Goal: Task Accomplishment & Management: Use online tool/utility

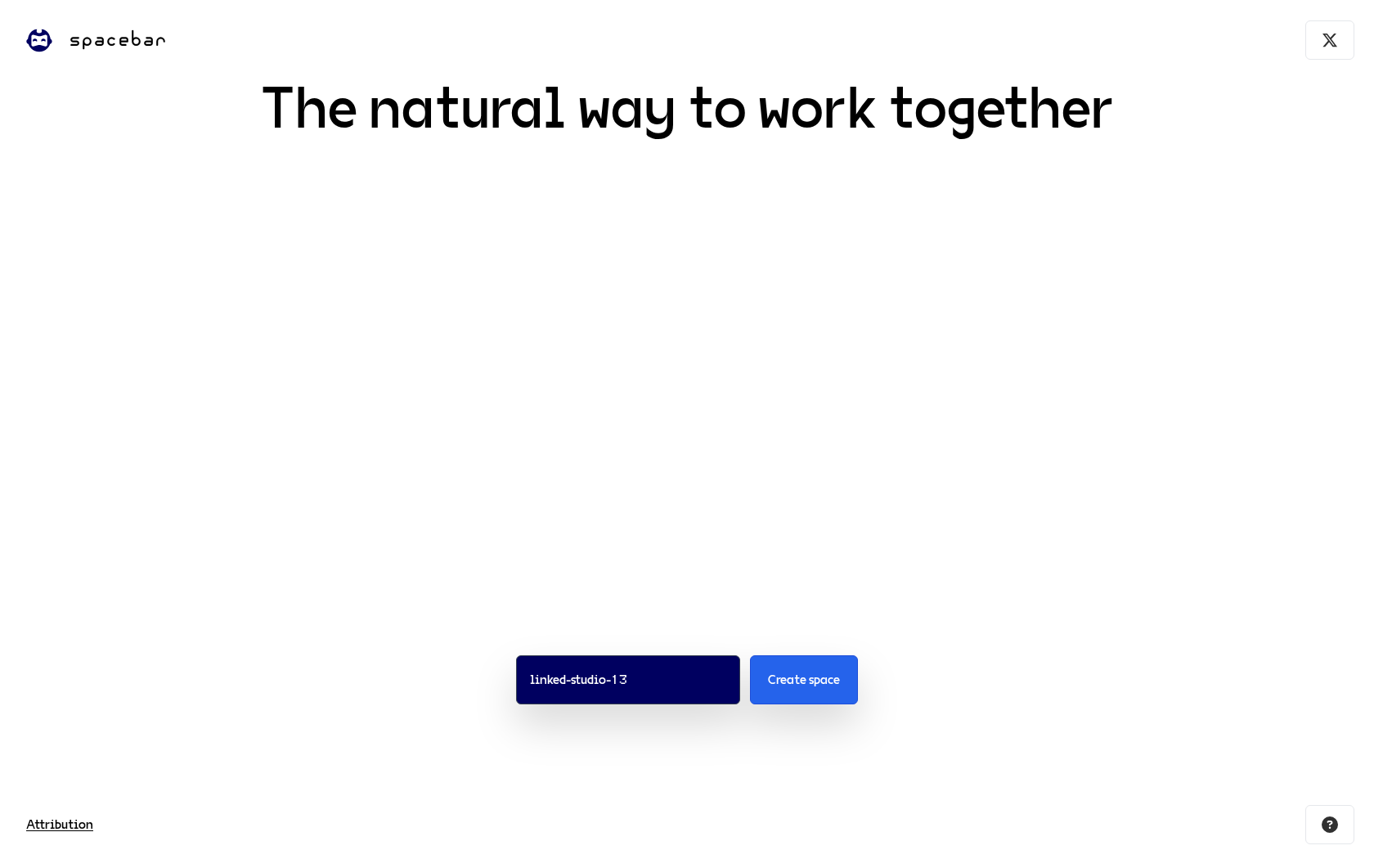
click at [557, 110] on span "The natural way to work together" at bounding box center [687, 160] width 1374 height 160
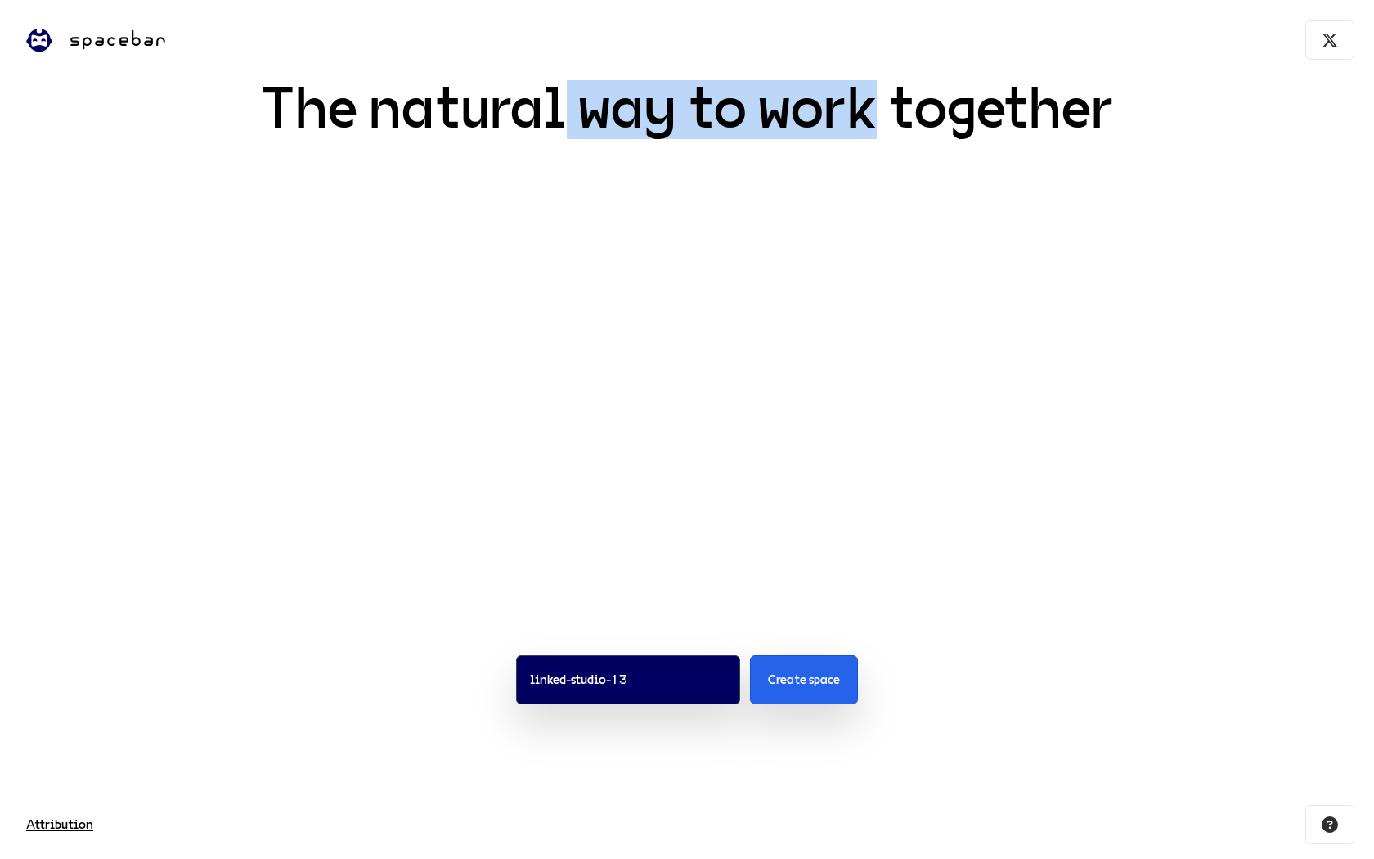
drag, startPoint x: 557, startPoint y: 110, endPoint x: 826, endPoint y: 110, distance: 269.1
click at [826, 110] on span "The natural way to work together" at bounding box center [687, 160] width 1374 height 160
click at [837, 110] on span "The natural way to work together" at bounding box center [687, 160] width 1374 height 160
drag, startPoint x: 837, startPoint y: 110, endPoint x: 462, endPoint y: 92, distance: 375.0
click at [462, 92] on span "The natural way to work together" at bounding box center [687, 160] width 1374 height 160
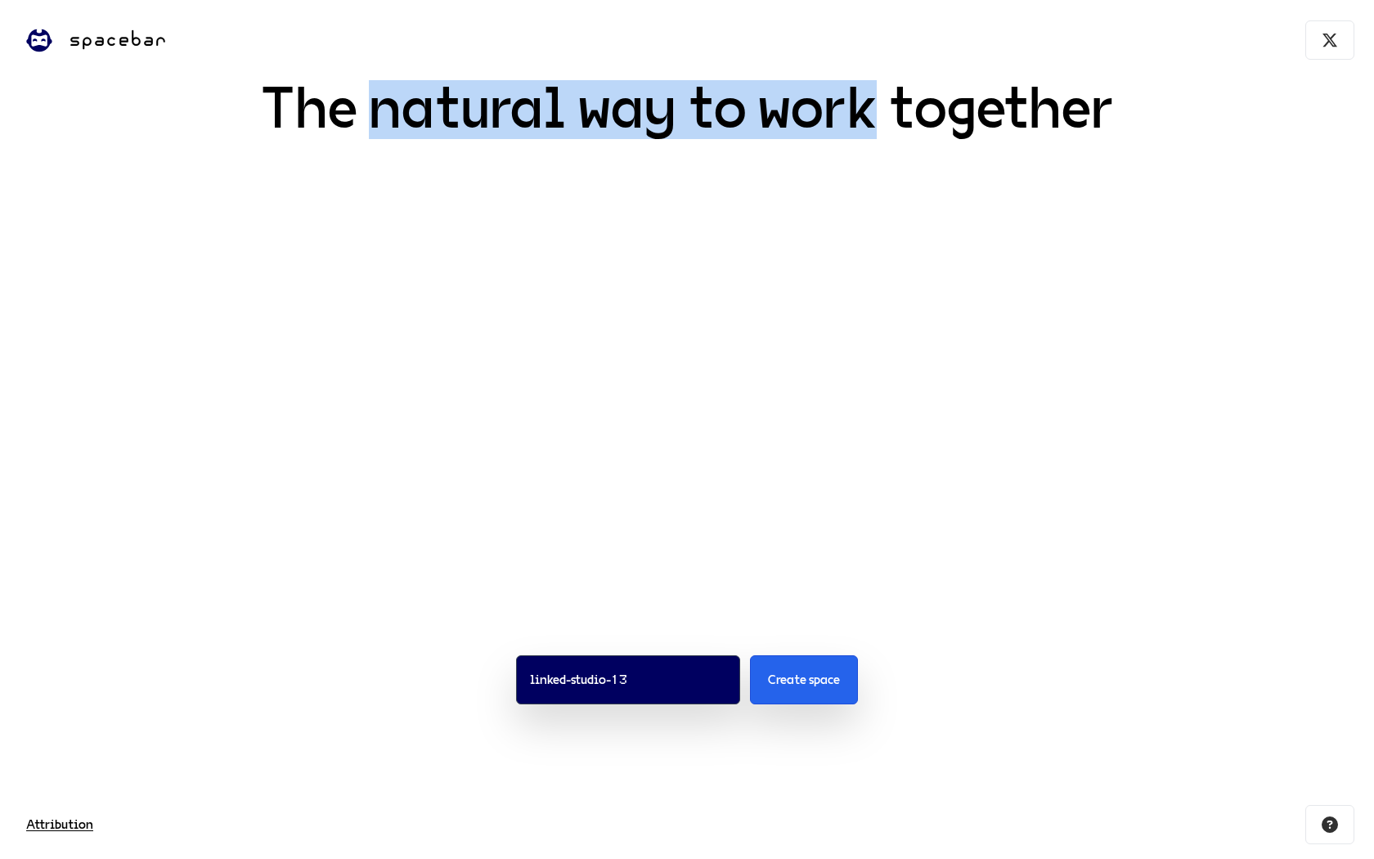
click at [511, 95] on span "The natural way to work together" at bounding box center [687, 160] width 1374 height 160
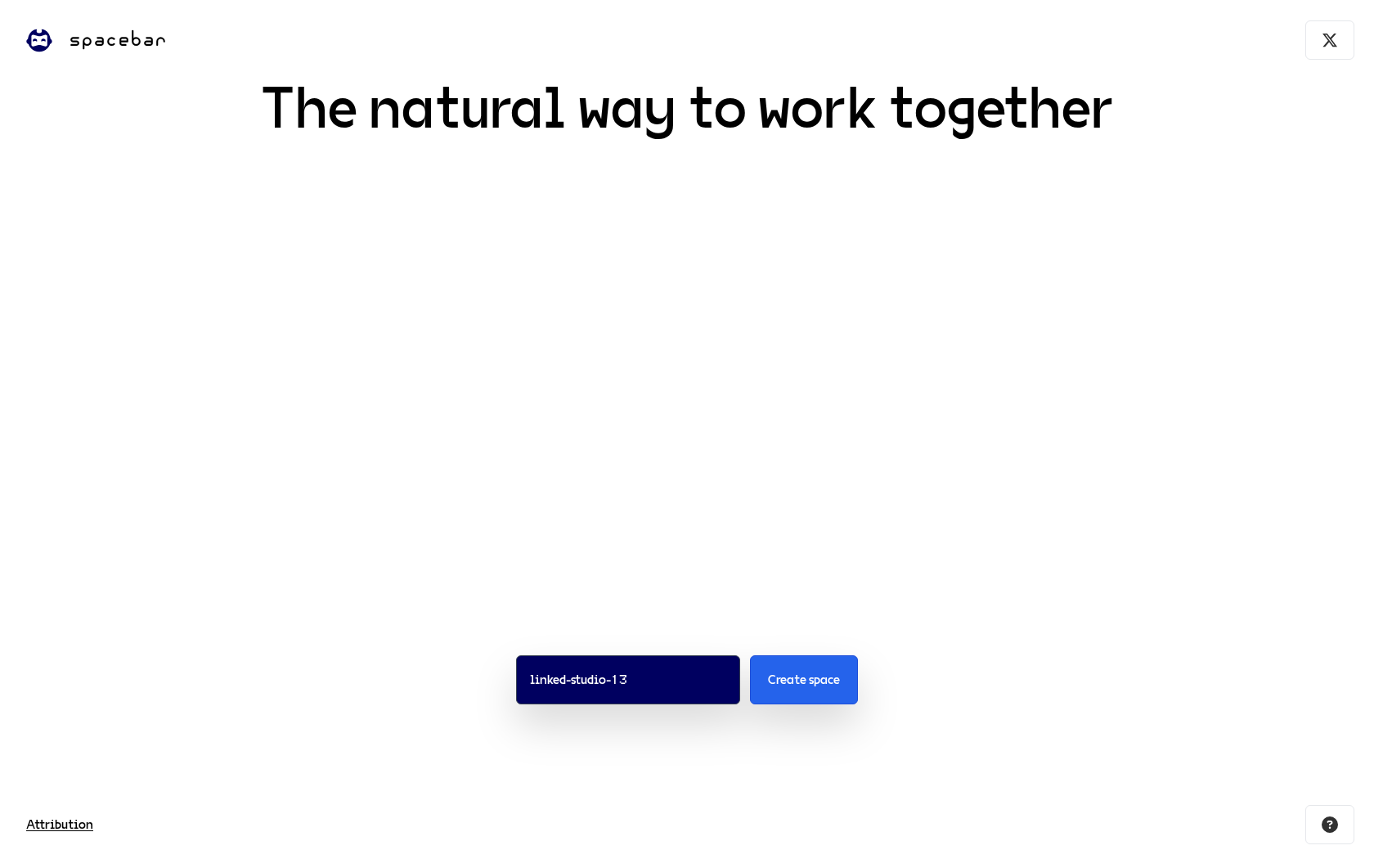
click at [749, 405] on video at bounding box center [687, 400] width 1030 height 320
click at [633, 681] on input "linked-studio-13" at bounding box center [628, 679] width 224 height 49
click at [662, 681] on input "linked-studio-13" at bounding box center [628, 679] width 224 height 49
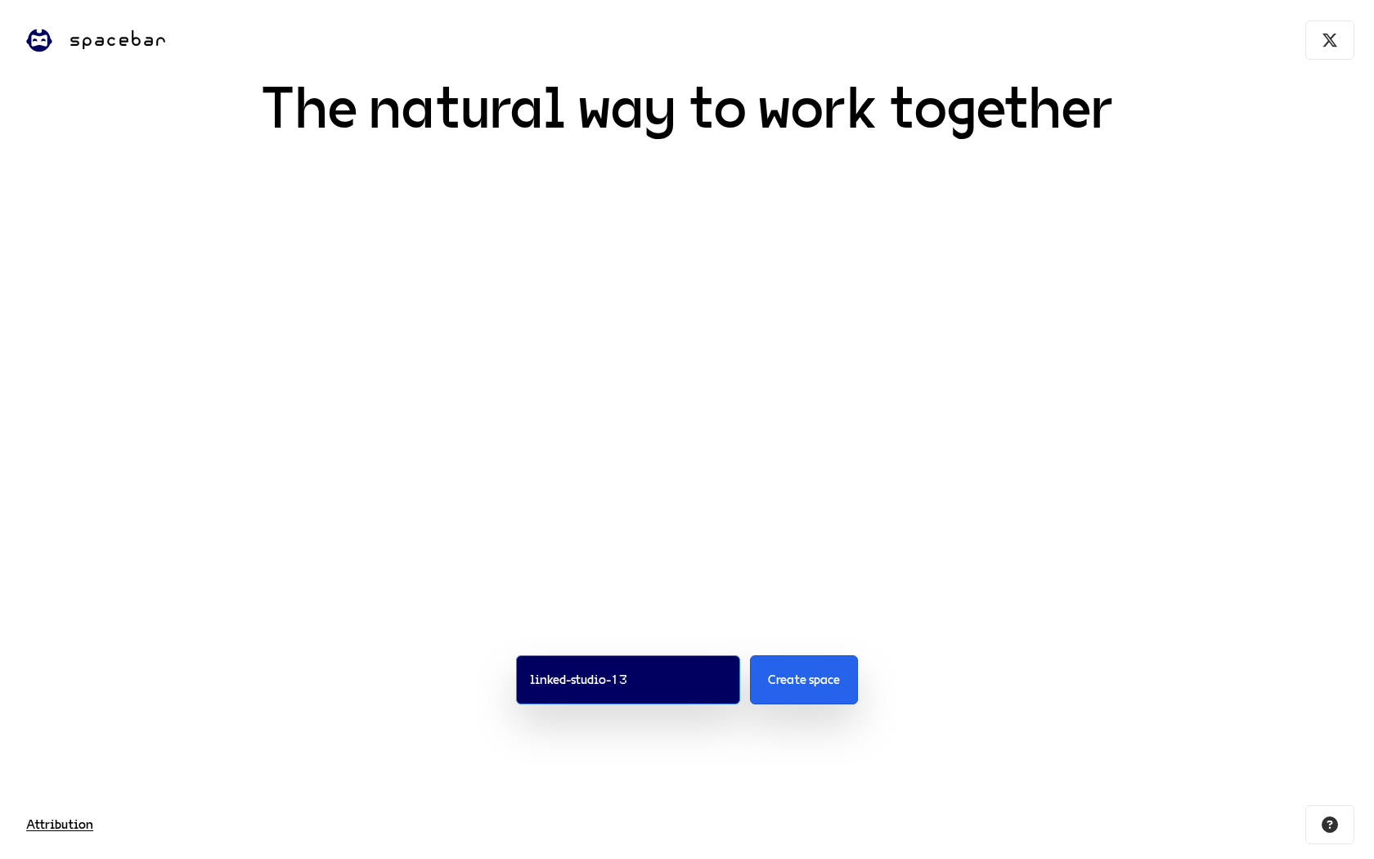
click at [662, 681] on input "linked-studio-13" at bounding box center [628, 679] width 224 height 49
click at [671, 681] on input "linked-studio-13" at bounding box center [628, 679] width 224 height 49
click at [707, 599] on div "linked-studio-13 Create space" at bounding box center [687, 680] width 1374 height 240
click at [417, 106] on span "The natural way to work together" at bounding box center [687, 160] width 1374 height 160
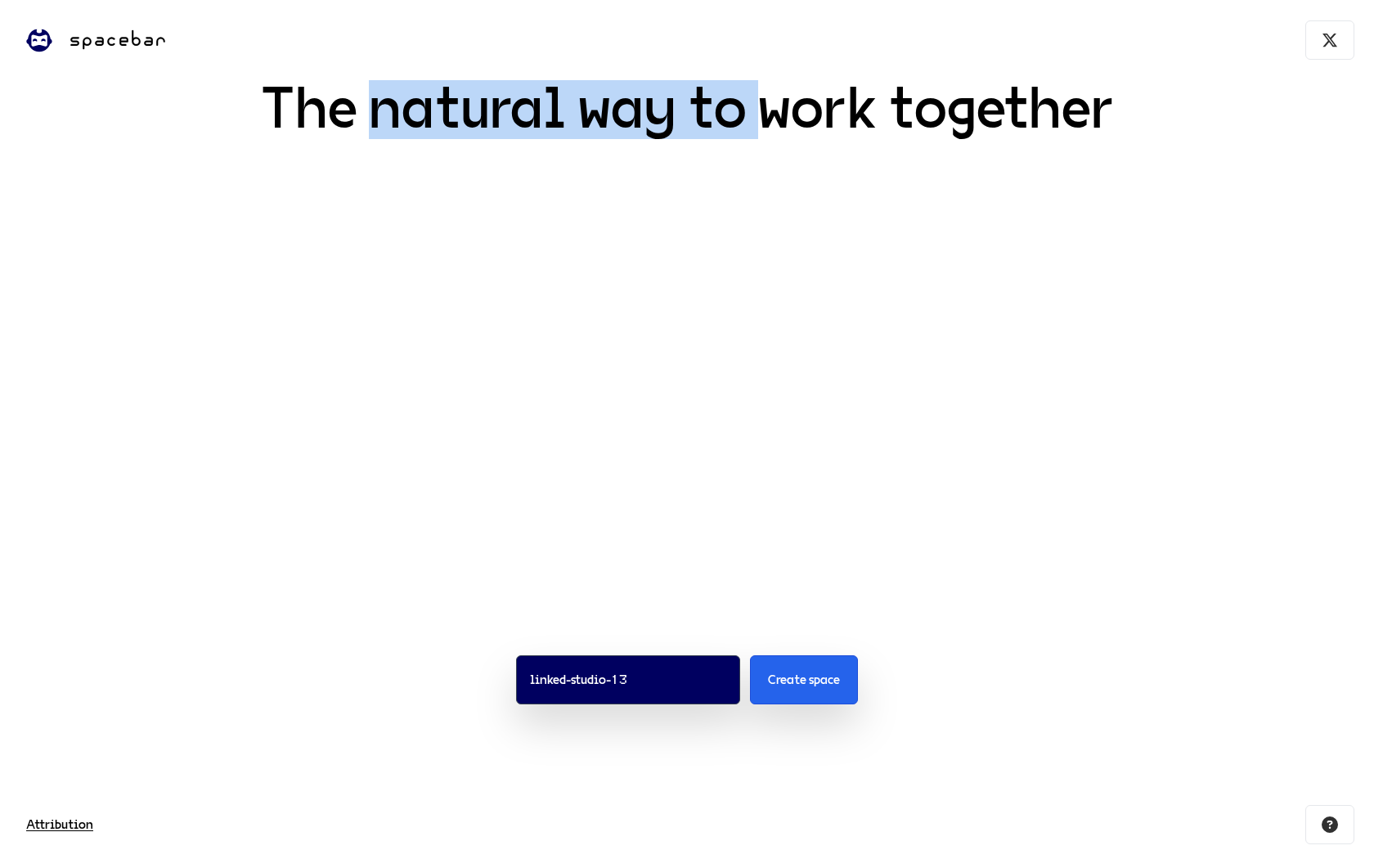
drag, startPoint x: 417, startPoint y: 106, endPoint x: 733, endPoint y: 118, distance: 315.9
click at [733, 118] on span "The natural way to work together" at bounding box center [687, 160] width 1374 height 160
click at [783, 117] on span "The natural way to work together" at bounding box center [687, 160] width 1374 height 160
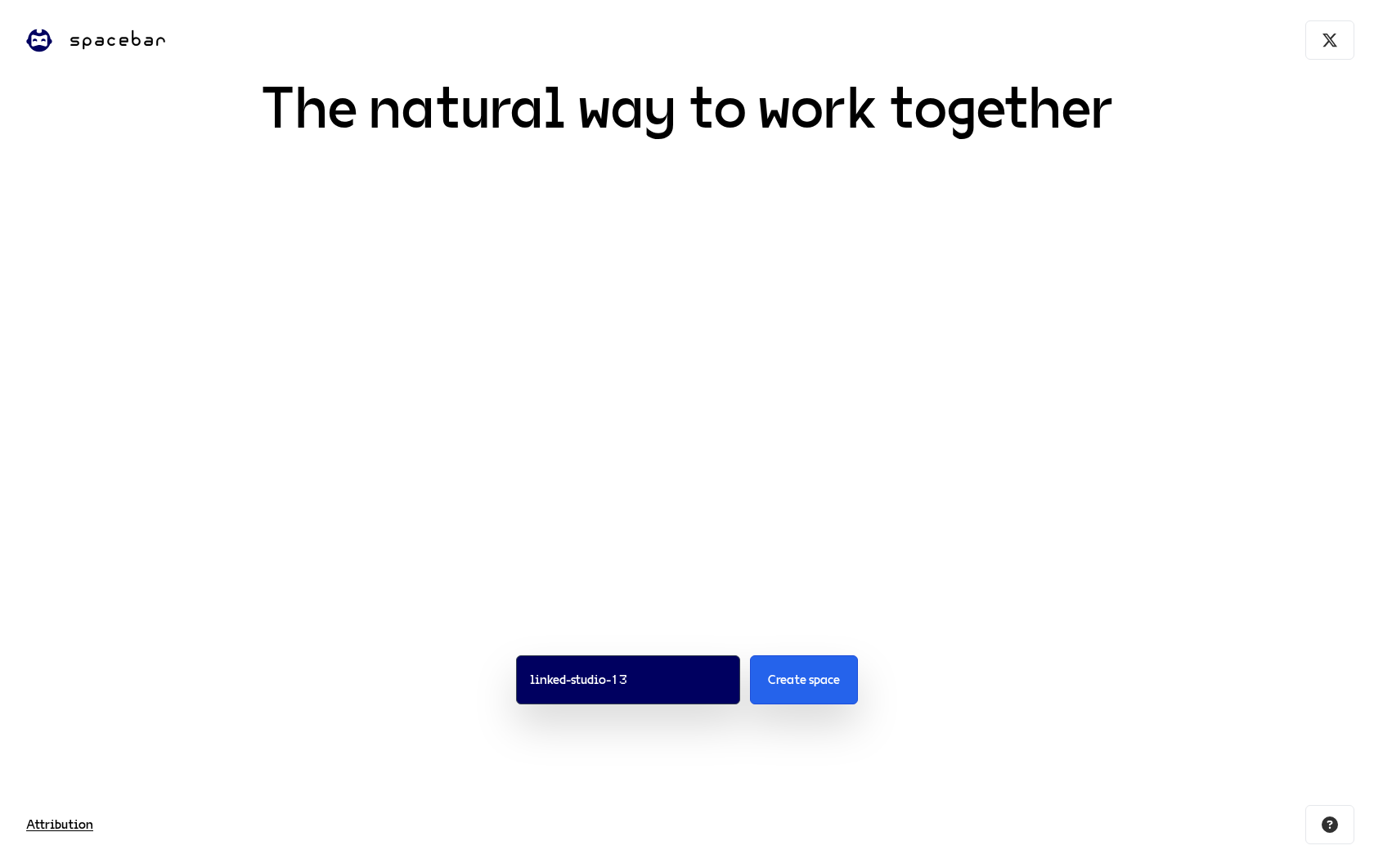
click at [662, 387] on video at bounding box center [687, 400] width 1030 height 320
drag, startPoint x: 662, startPoint y: 387, endPoint x: 778, endPoint y: 396, distance: 116.5
click at [778, 396] on video at bounding box center [687, 400] width 1030 height 320
click at [823, 402] on video at bounding box center [687, 400] width 1030 height 320
click at [552, 459] on video at bounding box center [687, 400] width 1030 height 320
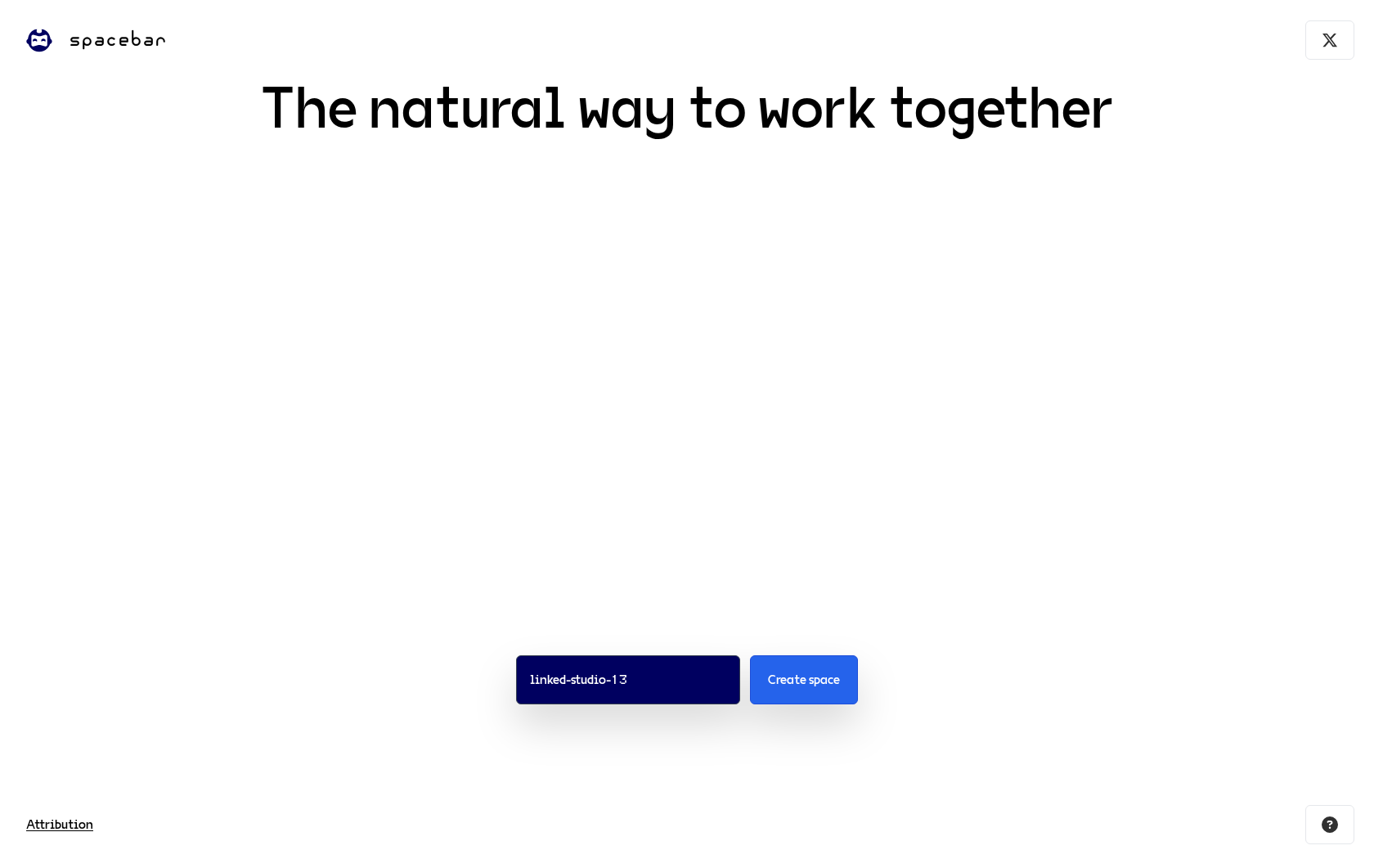
click at [378, 671] on div "linked-studio-13 Create space" at bounding box center [687, 680] width 1374 height 240
click at [69, 828] on span "Attribution" at bounding box center [59, 825] width 67 height 20
click at [1331, 809] on button at bounding box center [1329, 824] width 49 height 39
click at [801, 694] on button "Create space" at bounding box center [804, 679] width 108 height 49
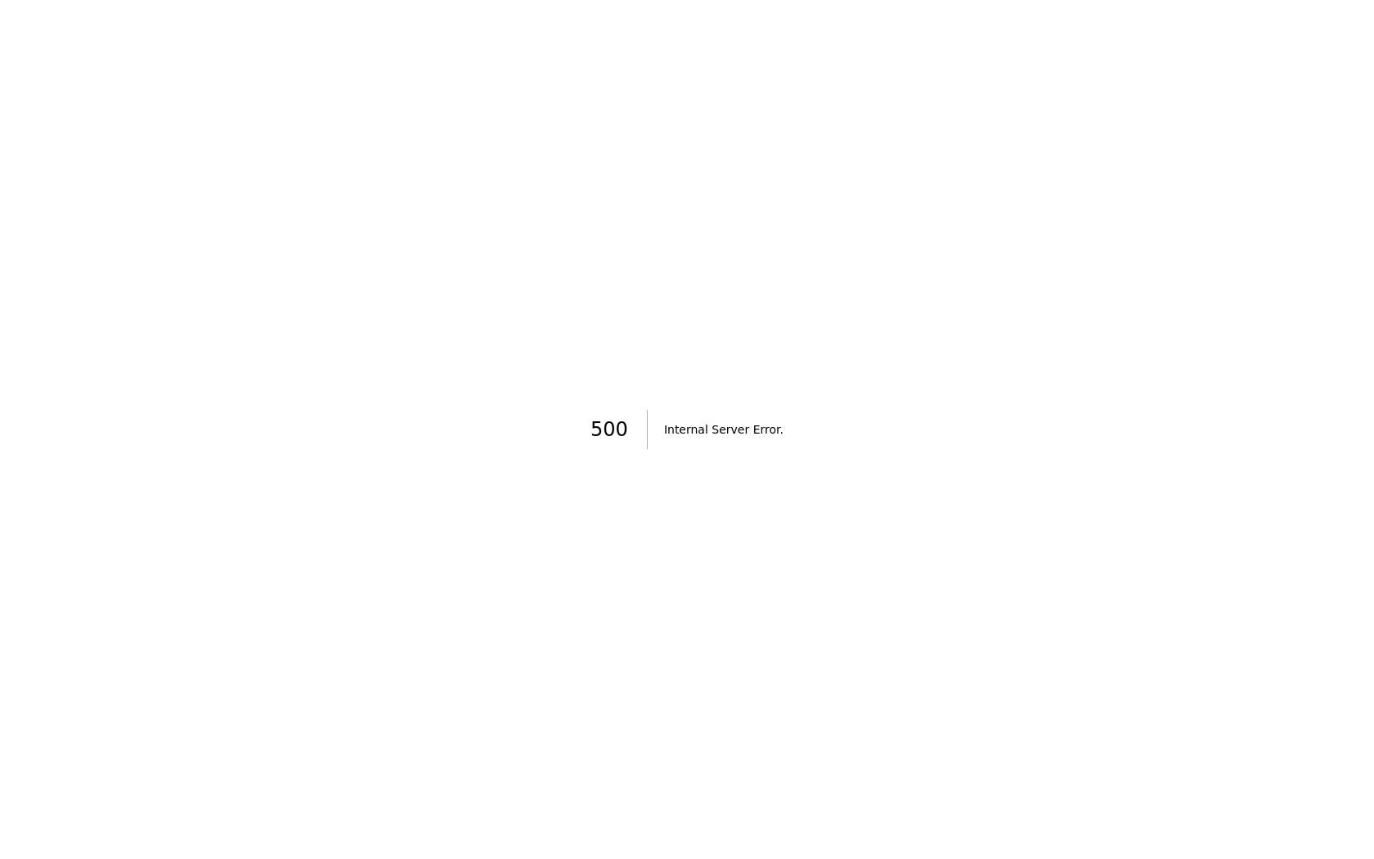
click at [712, 436] on h2 "Internal Server Error ." at bounding box center [723, 429] width 119 height 23
click at [729, 434] on h2 "Internal Server Error ." at bounding box center [723, 429] width 119 height 23
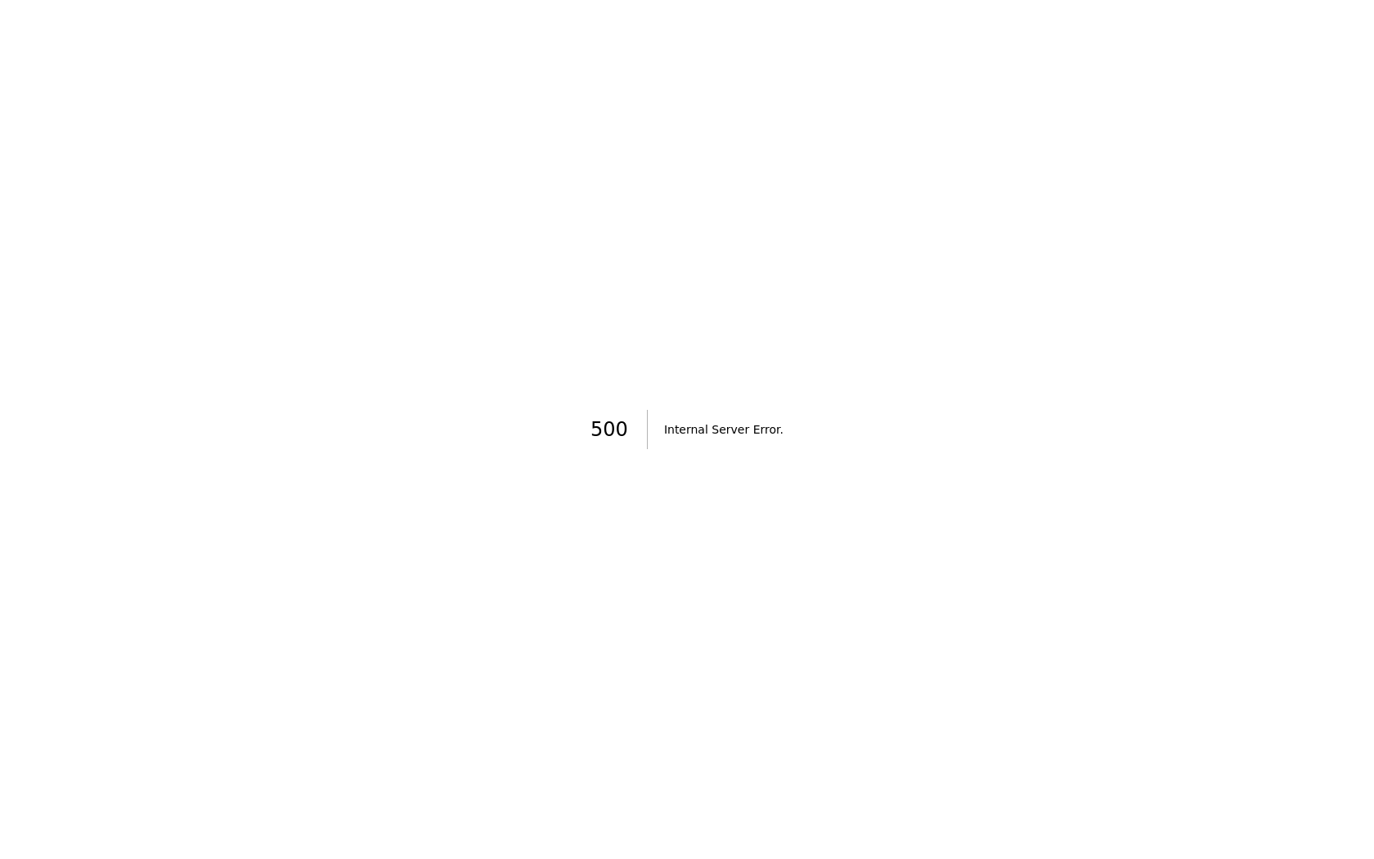
click at [766, 434] on h2 "Internal Server Error ." at bounding box center [723, 429] width 119 height 23
